Goal: Information Seeking & Learning: Learn about a topic

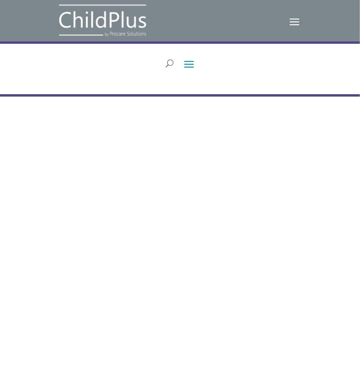
drag, startPoint x: 0, startPoint y: 0, endPoint x: 68, endPoint y: 130, distance: 146.6
click at [67, 131] on div "CONSULTING Partners in progress Consulting services are included in our Premium…" at bounding box center [180, 291] width 360 height 389
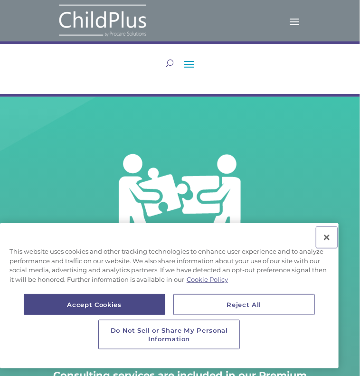
click at [327, 244] on button "Close" at bounding box center [327, 237] width 21 height 21
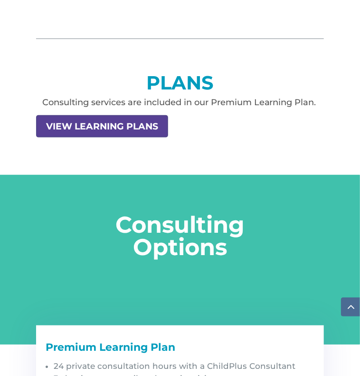
scroll to position [1108, 0]
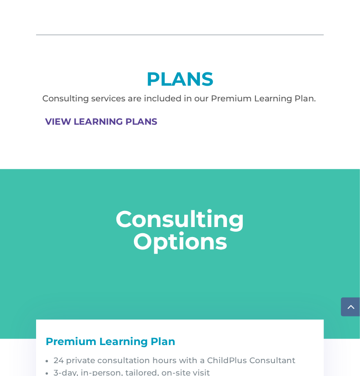
click at [122, 122] on link "VIEW LEARNING PLANS" at bounding box center [101, 121] width 130 height 21
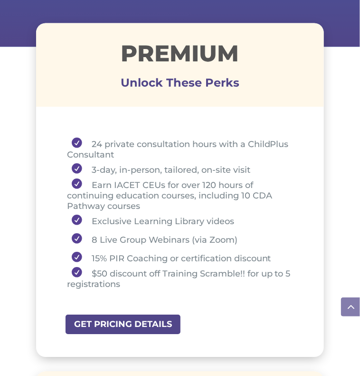
scroll to position [511, 0]
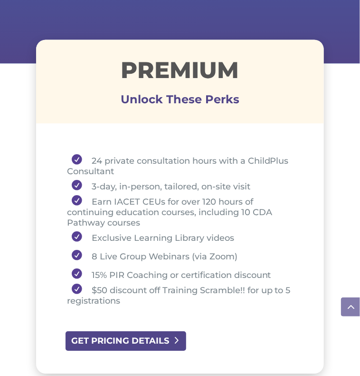
click at [121, 342] on link "GET PRICING DETAILS" at bounding box center [126, 340] width 123 height 21
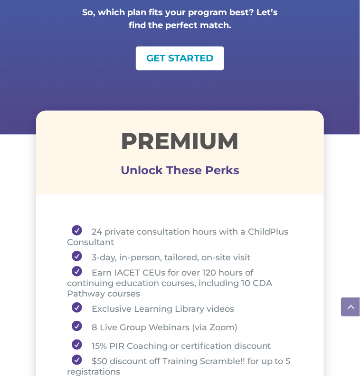
scroll to position [438, 0]
